Goal: Information Seeking & Learning: Learn about a topic

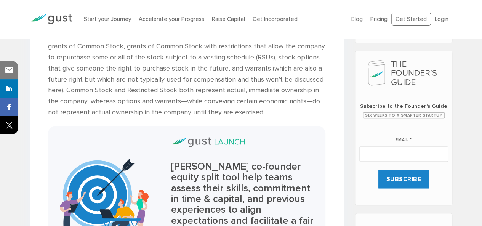
click at [302, 99] on p "There are several ways to grant someone an equity interest in a company, includ…" at bounding box center [186, 74] width 277 height 88
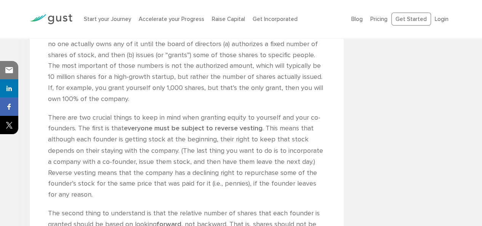
scroll to position [685, 0]
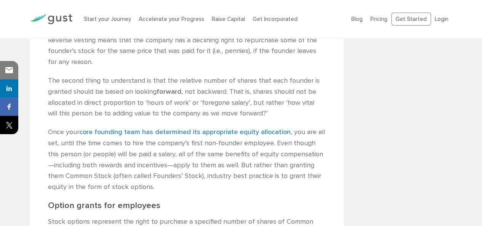
scroll to position [694, 0]
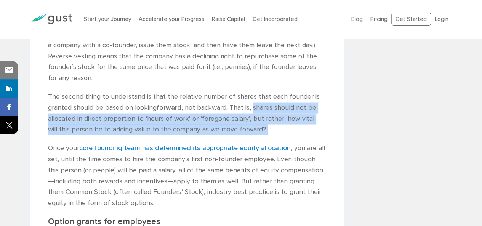
drag, startPoint x: 254, startPoint y: 131, endPoint x: 253, endPoint y: 109, distance: 21.7
click at [253, 109] on p "The second thing to understand is that the relative number of shares that each …" at bounding box center [186, 113] width 277 height 44
copy p "shares should not be allocated in direct proportion to ‘hours of work’ or ‘fore…"
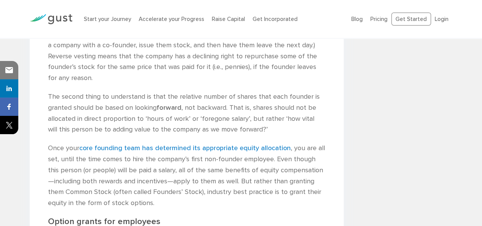
click at [160, 180] on p "Once your core founding team has determined its appropriate equity allocation ,…" at bounding box center [186, 175] width 277 height 66
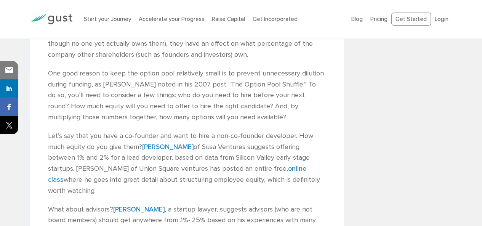
scroll to position [1141, 0]
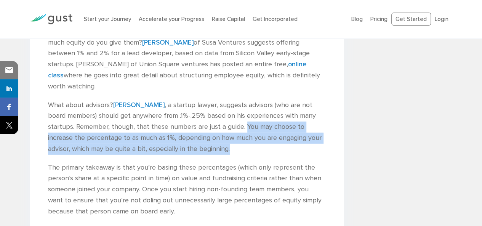
drag, startPoint x: 217, startPoint y: 117, endPoint x: 224, endPoint y: 137, distance: 21.3
click at [224, 137] on p "What about advisors? [PERSON_NAME] , a startup lawyer, suggests advisors (who a…" at bounding box center [186, 127] width 277 height 55
copy p "You may choose to increase the percentage to as much as 1%, depending on how mu…"
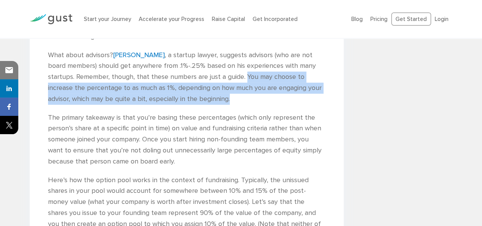
copy p "You may choose to increase the percentage to as much as 1%, depending on how mu…"
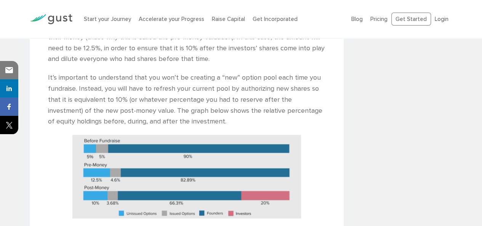
scroll to position [1461, 0]
